Goal: Navigation & Orientation: Find specific page/section

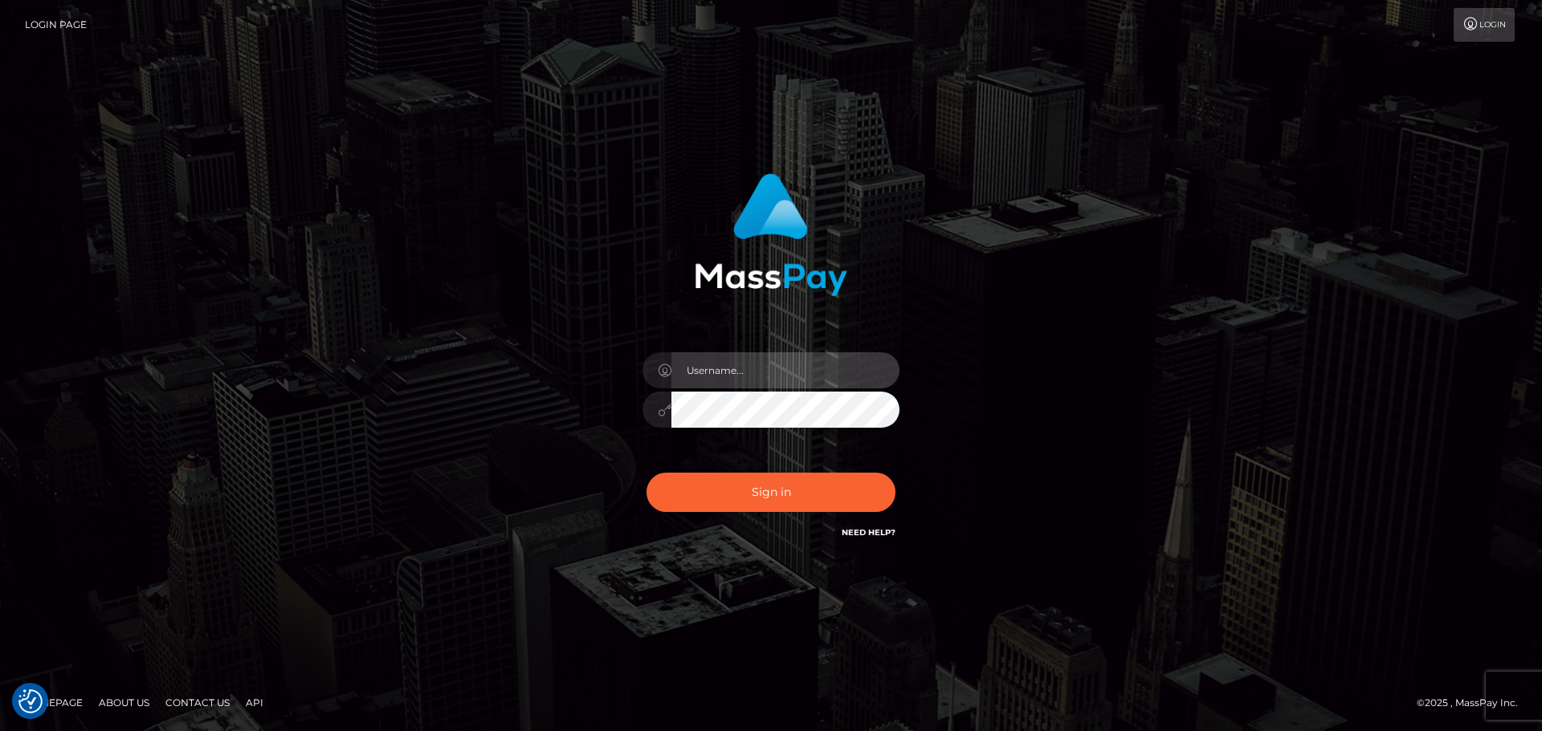
click at [747, 372] on input "text" at bounding box center [785, 370] width 228 height 36
type input "Michelle.T"
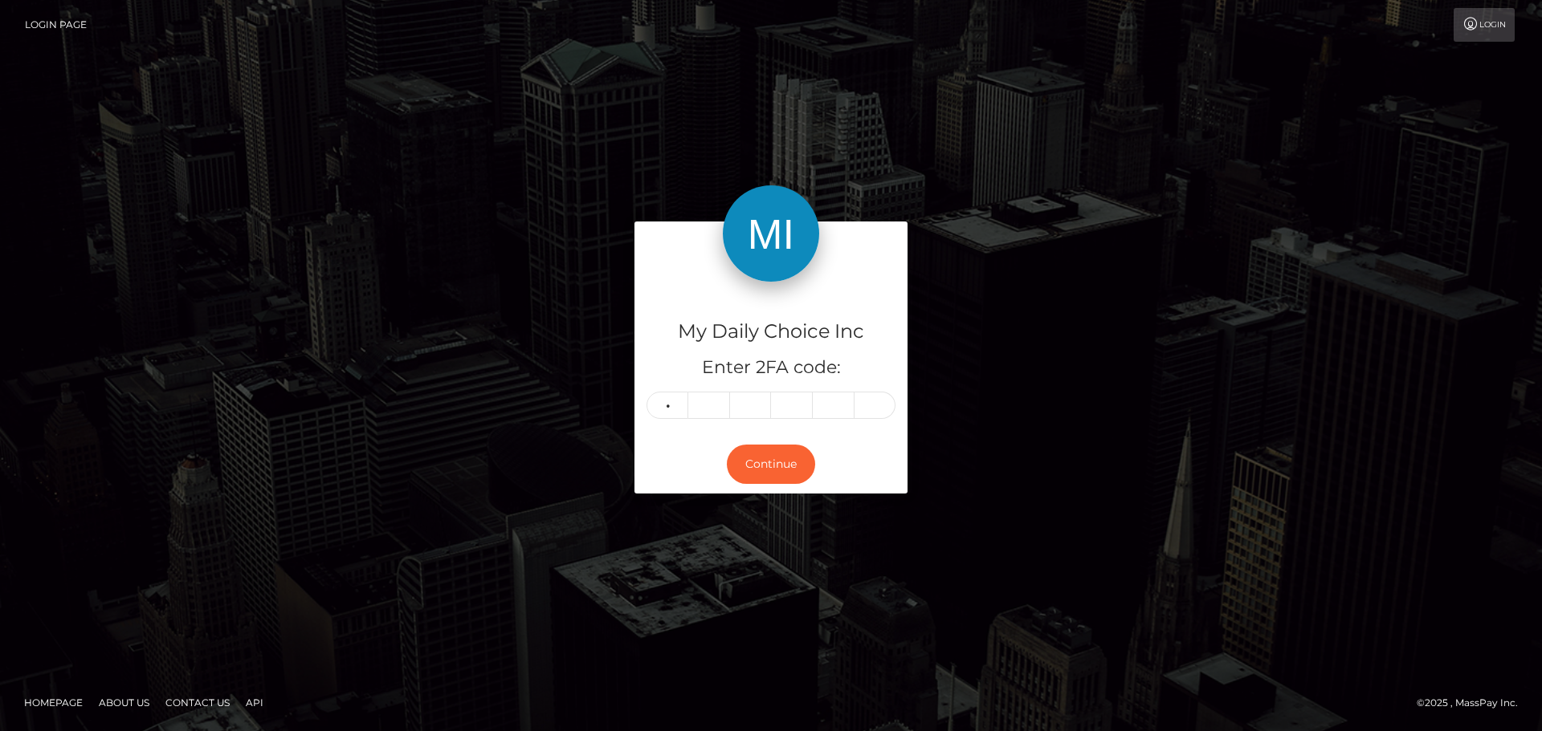
type input "5"
type input "7"
type input "8"
type input "7"
type input "4"
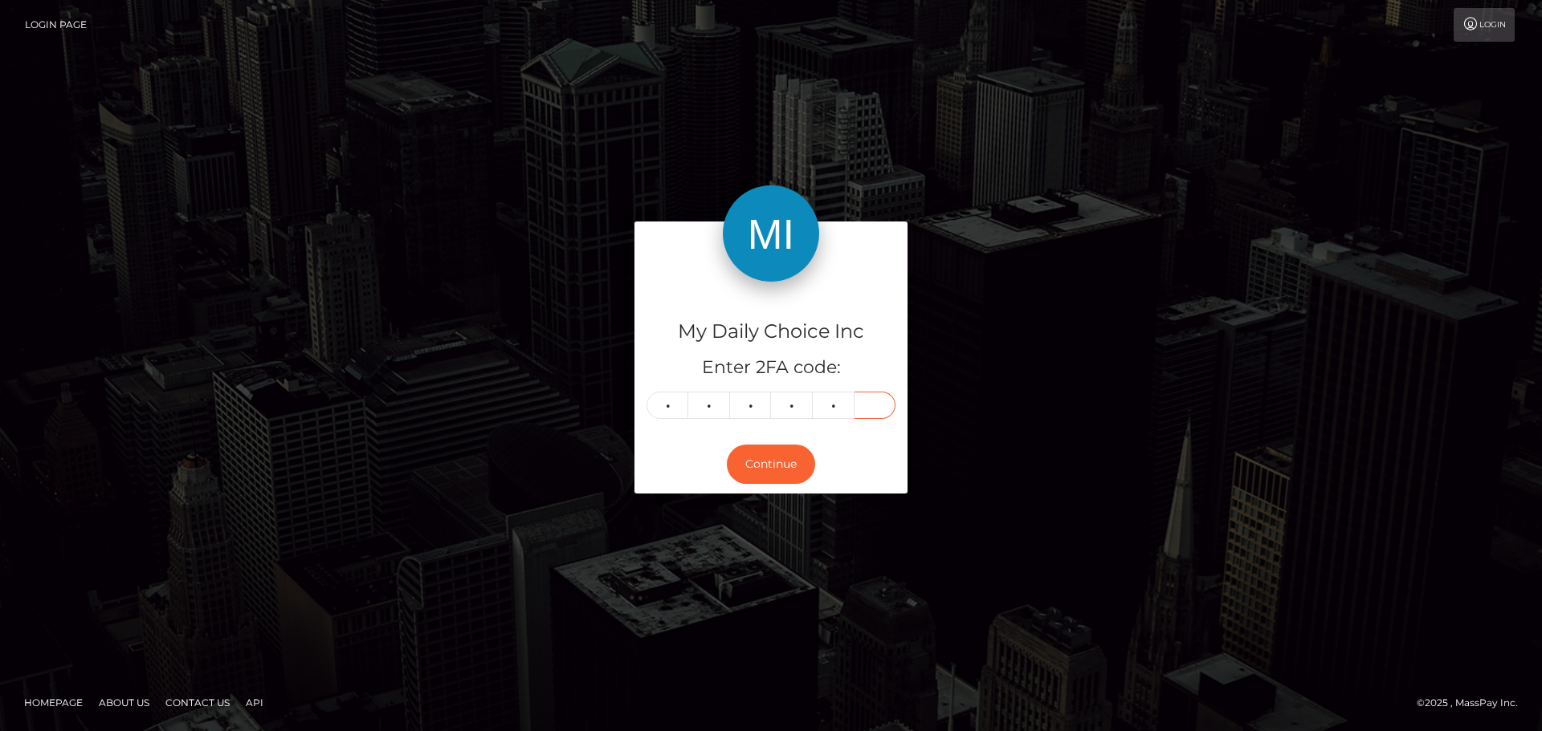
type input "5"
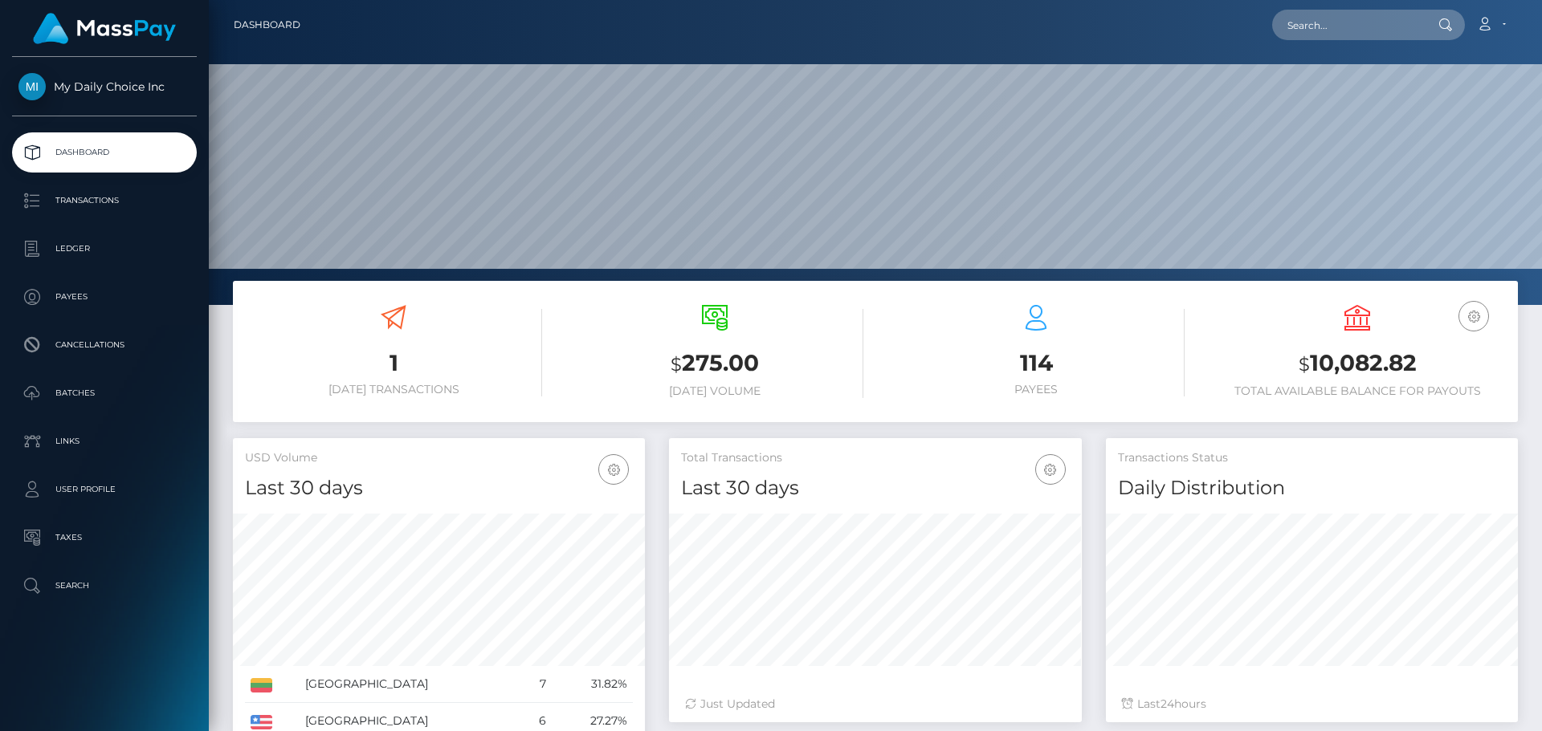
scroll to position [285, 413]
click at [100, 157] on p "Dashboard" at bounding box center [104, 153] width 172 height 24
click at [77, 397] on p "Batches" at bounding box center [104, 393] width 172 height 24
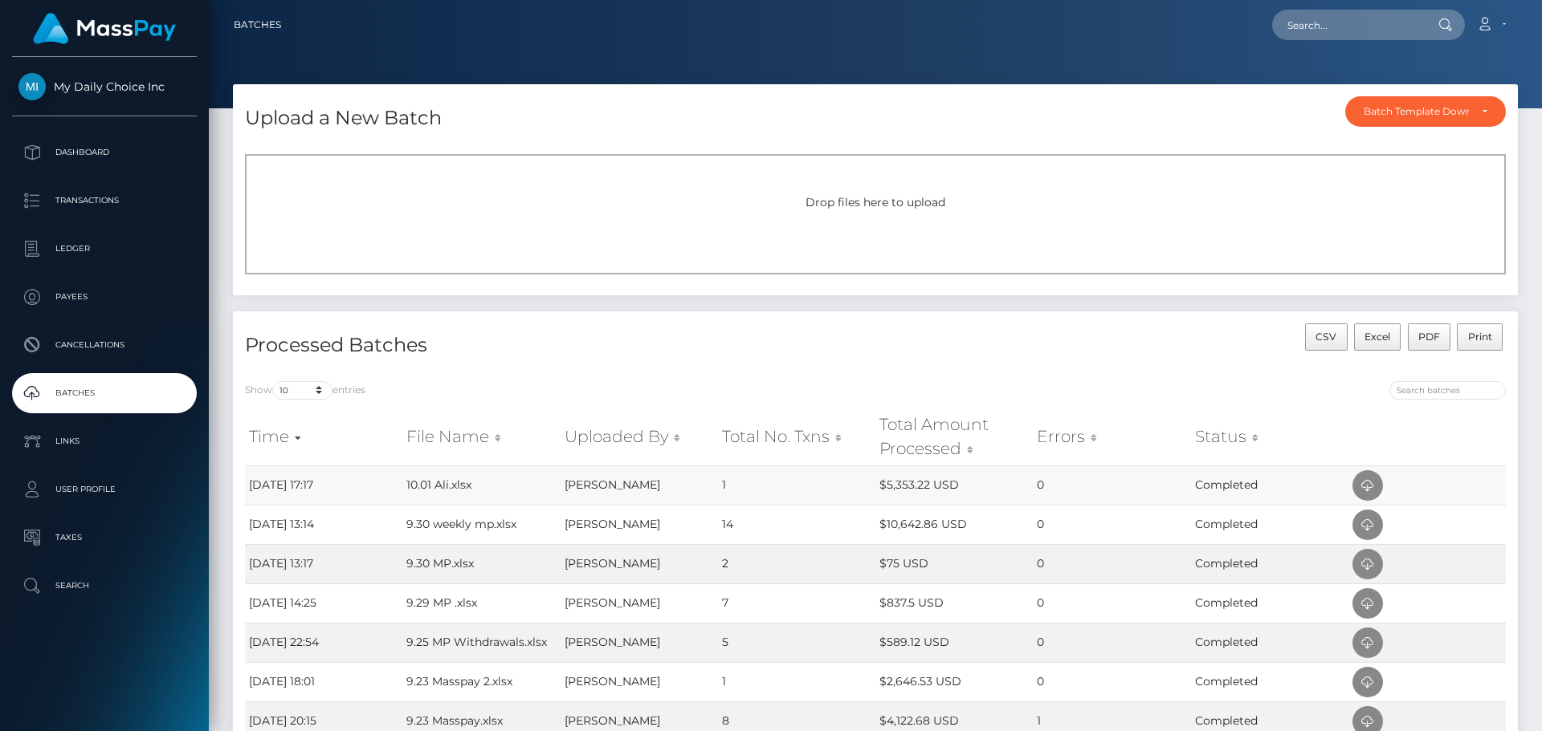
scroll to position [80, 0]
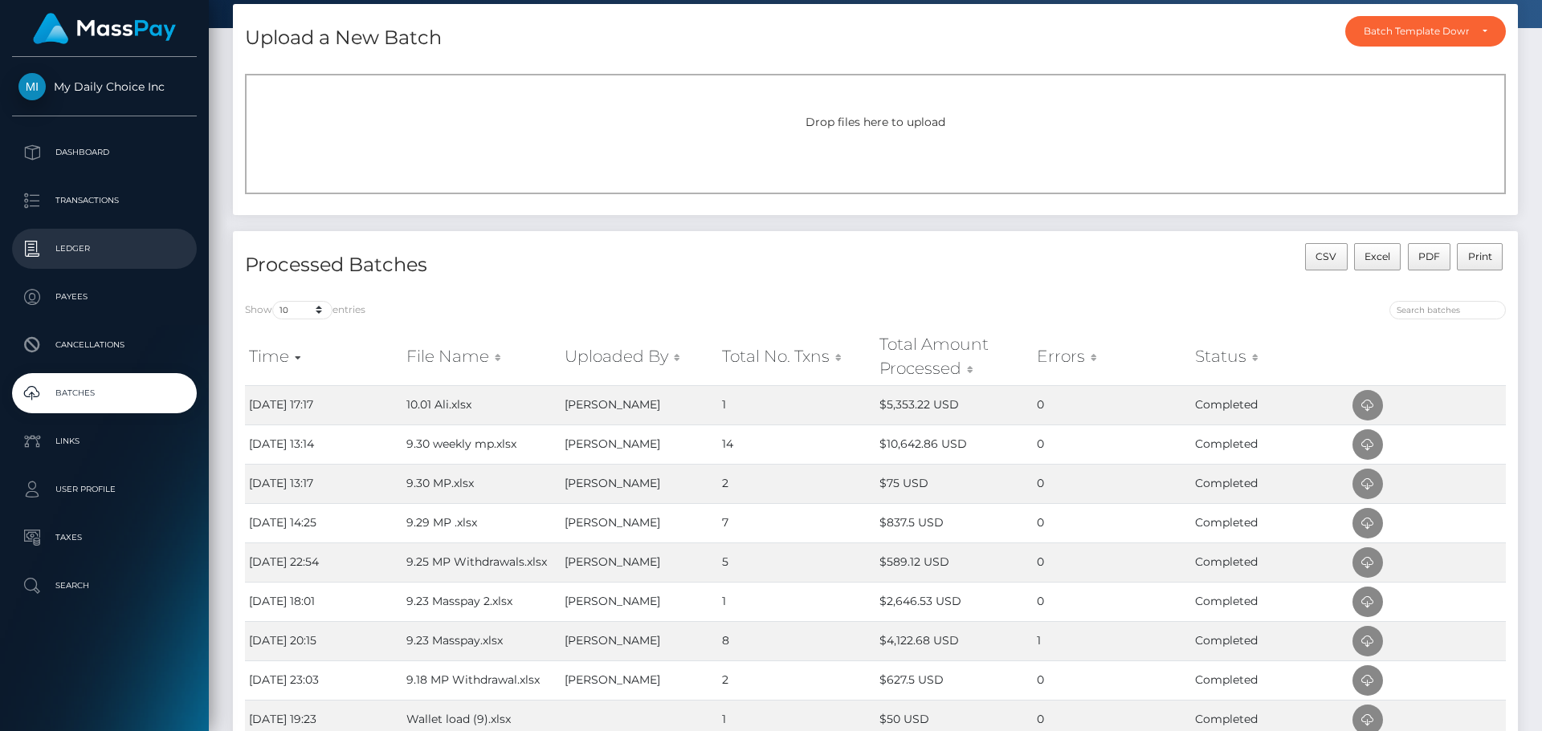
click at [76, 242] on p "Ledger" at bounding box center [104, 249] width 172 height 24
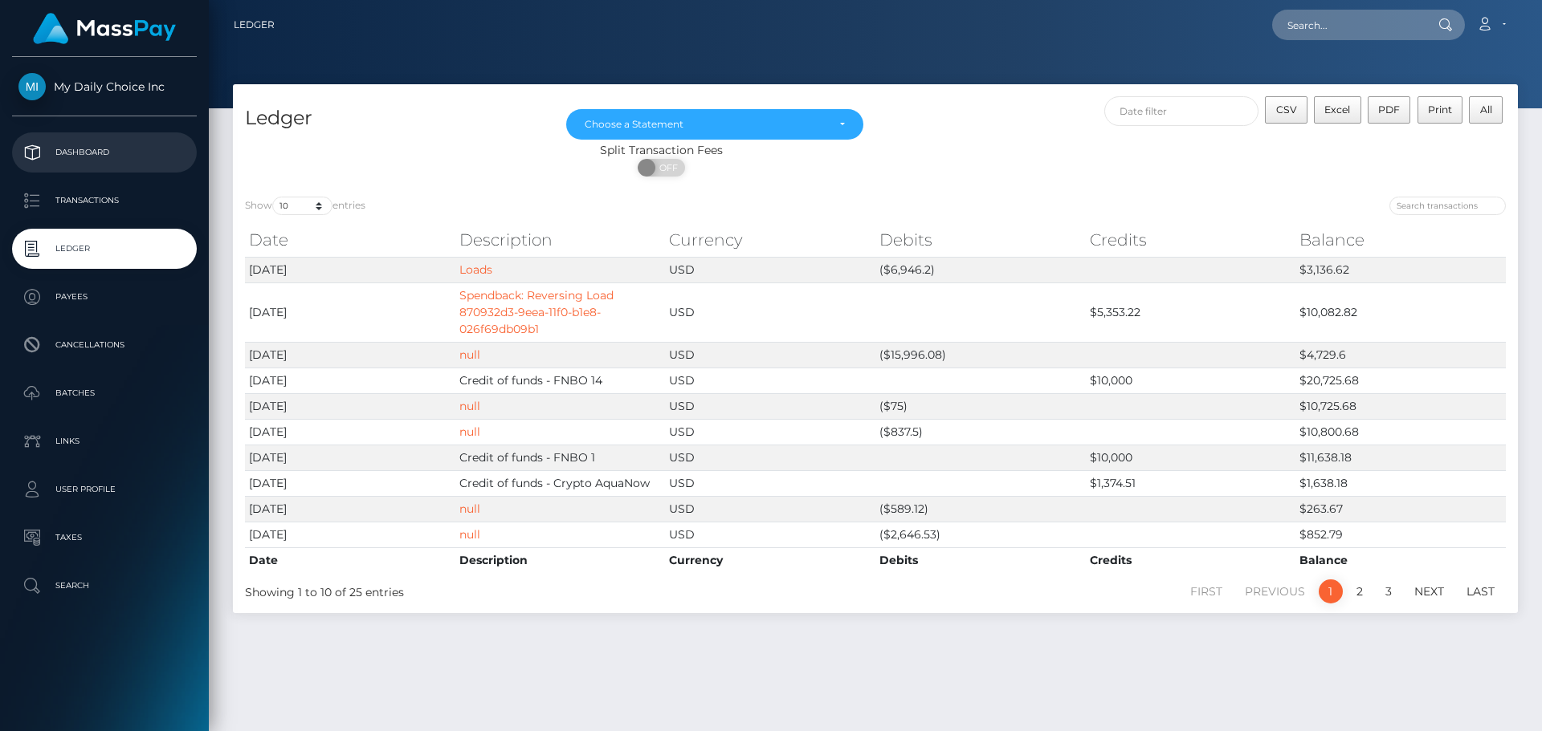
click at [65, 149] on p "Dashboard" at bounding box center [104, 153] width 172 height 24
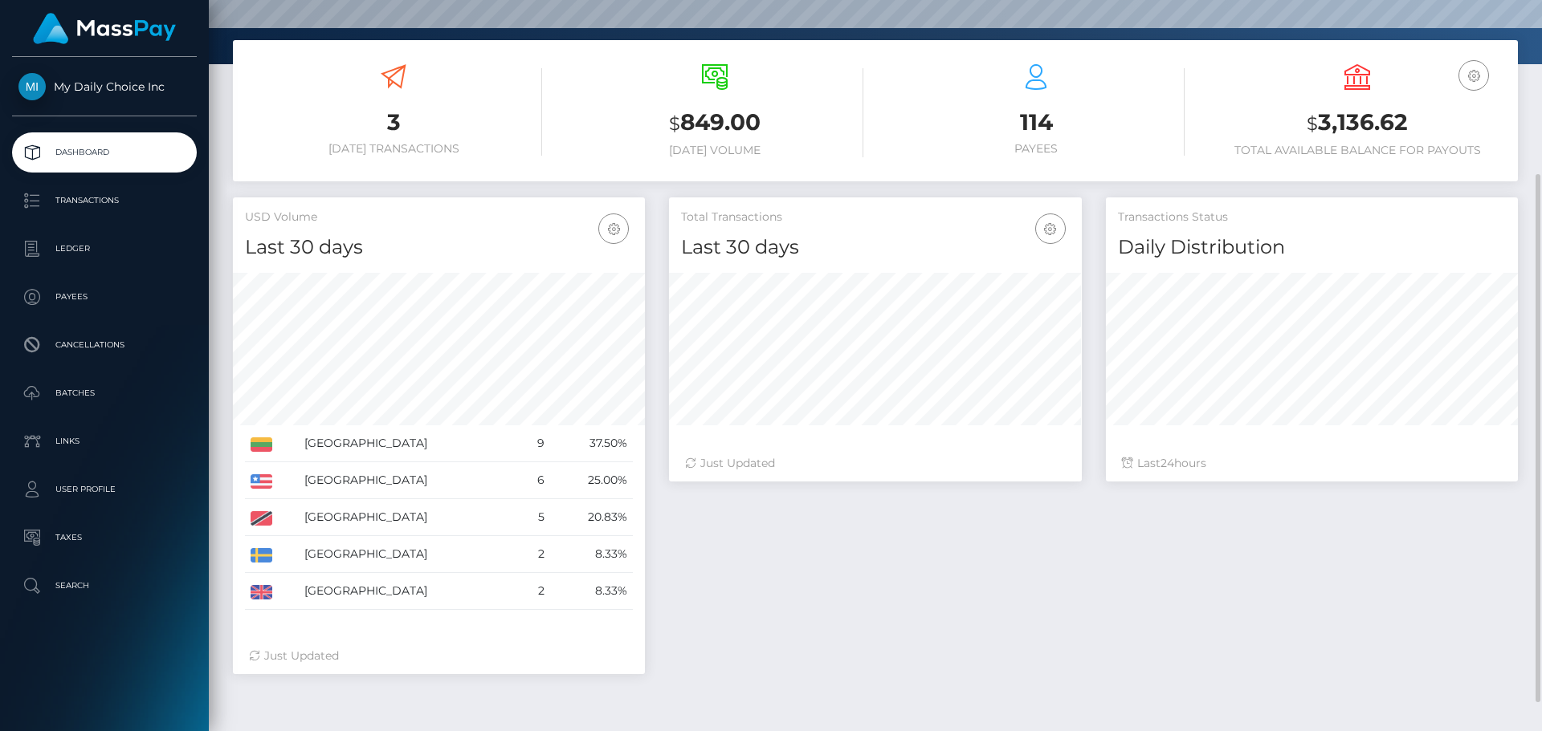
scroll to position [161, 0]
